Goal: Task Accomplishment & Management: Use online tool/utility

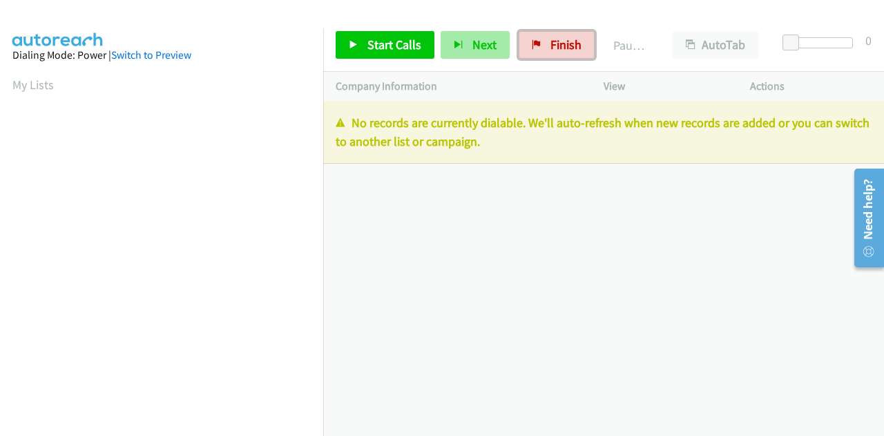
click at [563, 44] on span "Finish" at bounding box center [565, 45] width 31 height 16
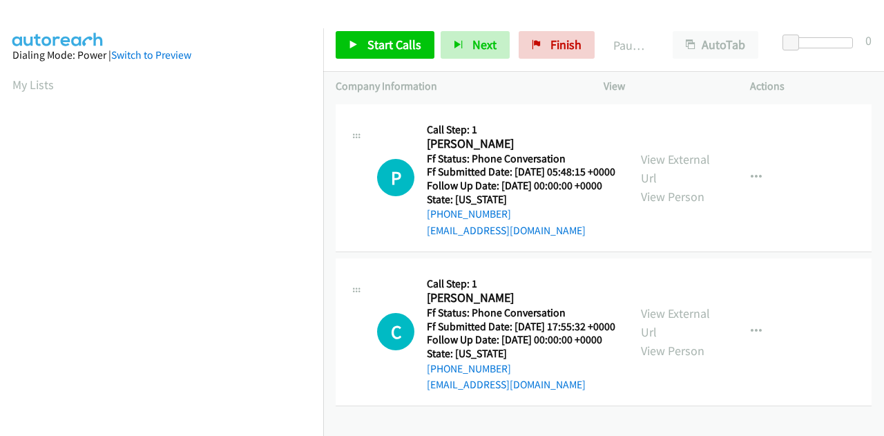
scroll to position [44, 0]
click at [751, 172] on icon "button" at bounding box center [756, 177] width 11 height 11
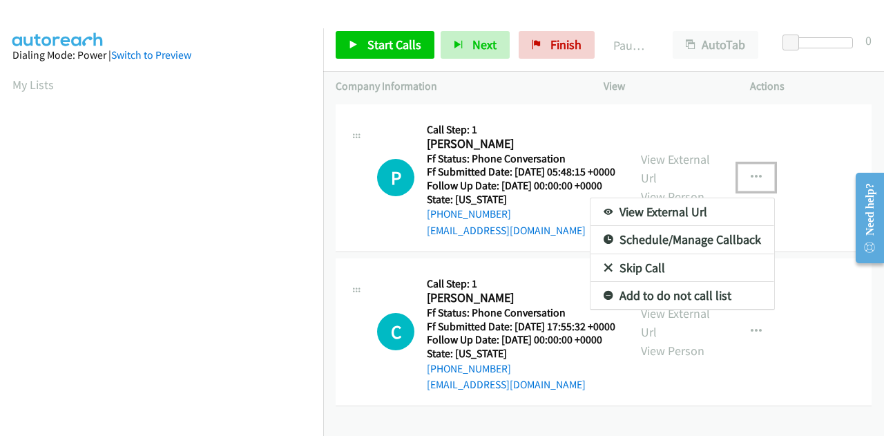
click at [644, 254] on link "Skip Call" at bounding box center [682, 268] width 184 height 28
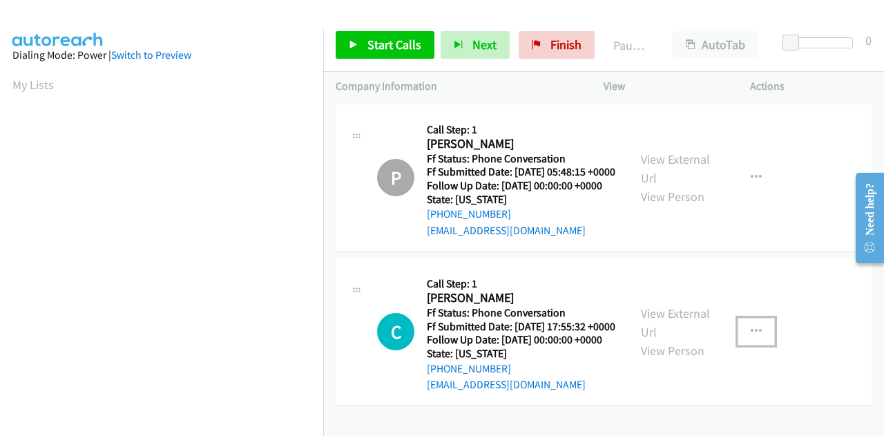
click at [739, 327] on button "button" at bounding box center [756, 332] width 37 height 28
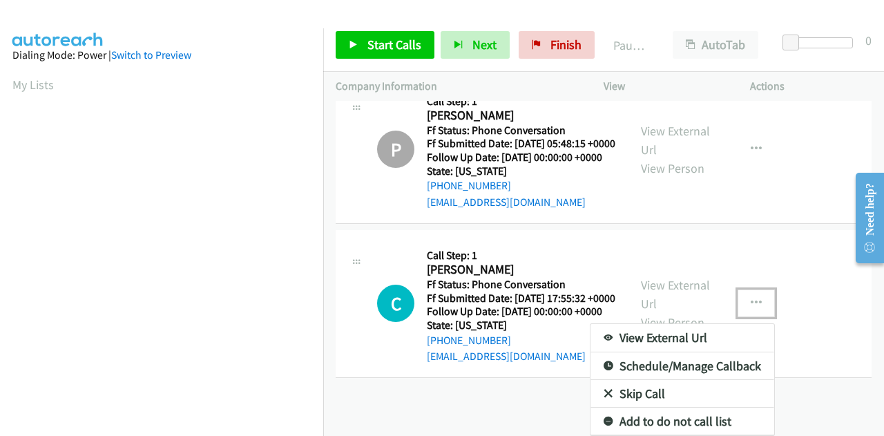
click at [646, 407] on link "Skip Call" at bounding box center [682, 394] width 184 height 28
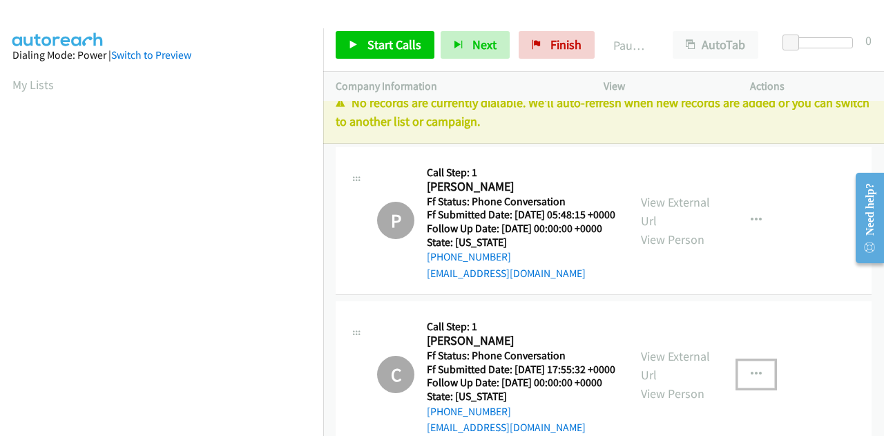
scroll to position [0, 0]
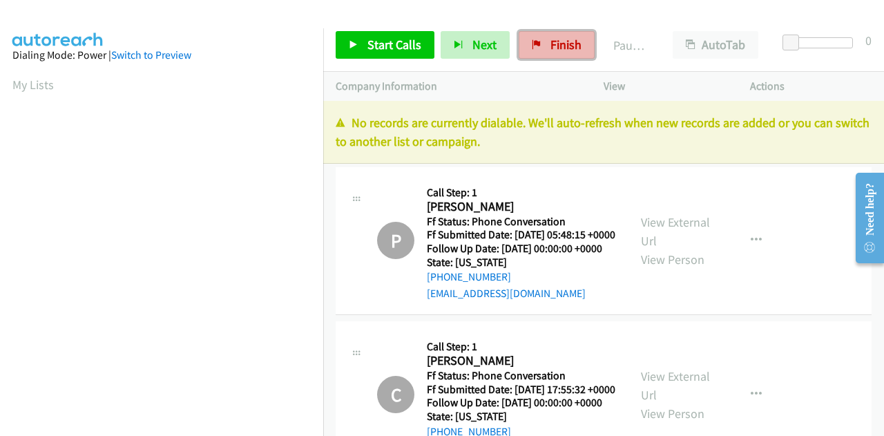
click at [555, 35] on link "Finish" at bounding box center [557, 45] width 76 height 28
